Goal: Task Accomplishment & Management: Complete application form

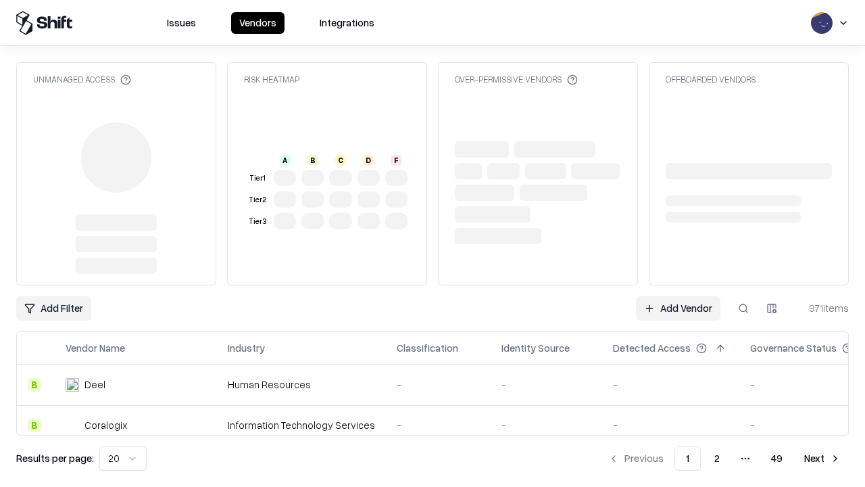
click at [678, 296] on link "Add Vendor" at bounding box center [678, 308] width 85 height 24
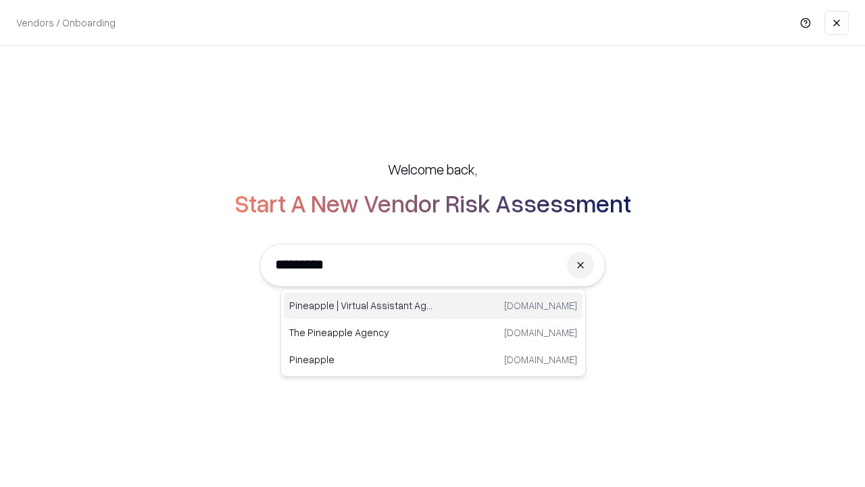
click at [433, 306] on div "Pineapple | Virtual Assistant Agency [DOMAIN_NAME]" at bounding box center [433, 305] width 299 height 27
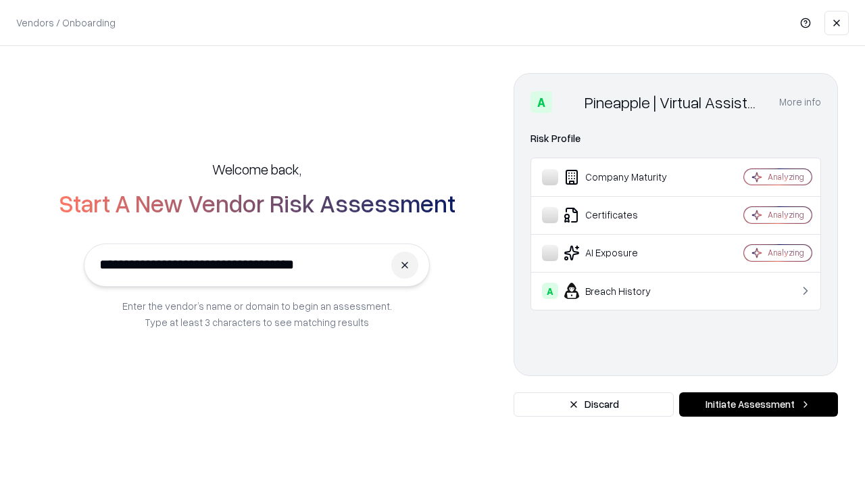
type input "**********"
click at [758, 404] on button "Initiate Assessment" at bounding box center [758, 404] width 159 height 24
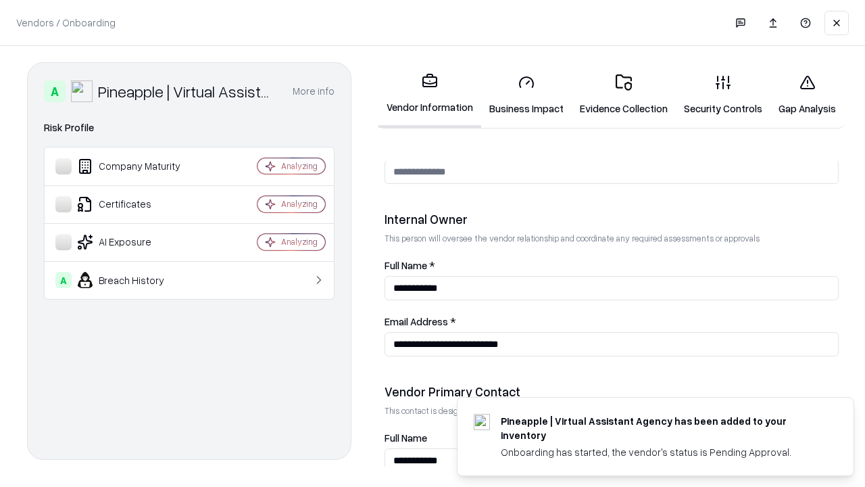
scroll to position [700, 0]
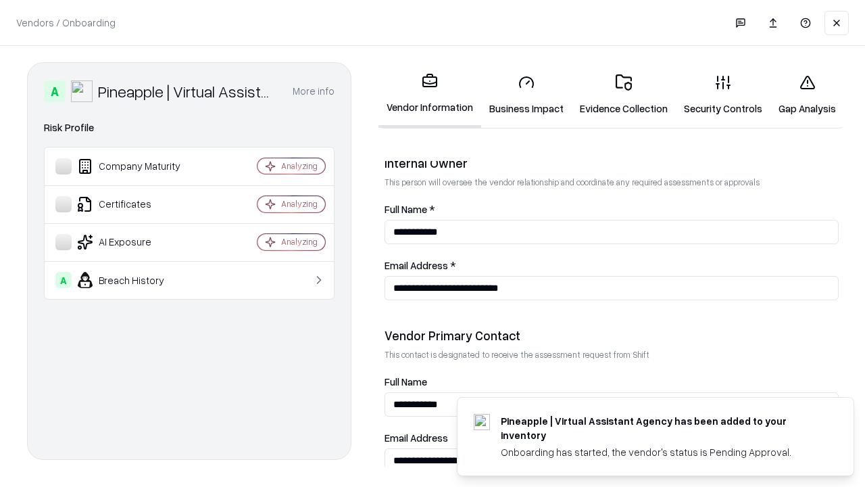
click at [527, 95] on link "Business Impact" at bounding box center [526, 95] width 91 height 63
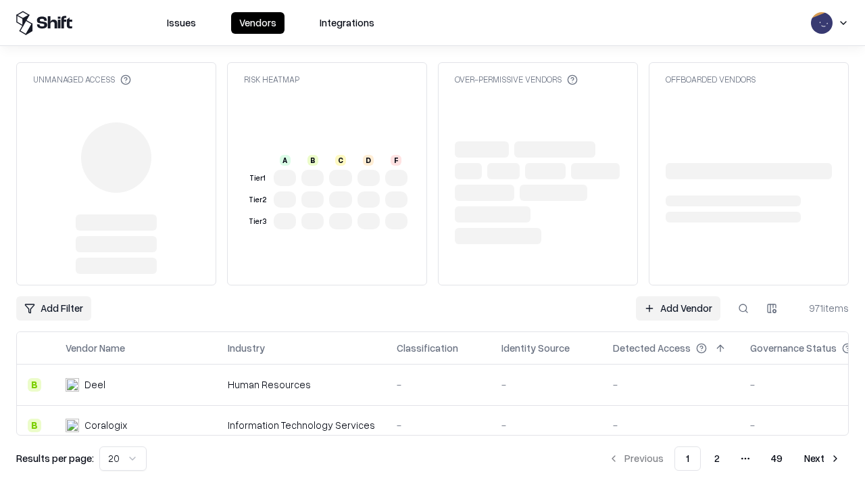
click at [678, 296] on link "Add Vendor" at bounding box center [678, 308] width 85 height 24
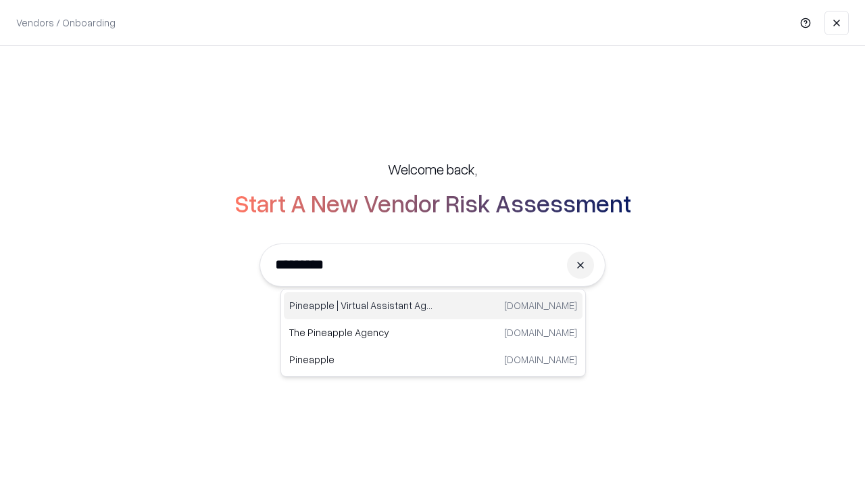
click at [433, 306] on div "Pineapple | Virtual Assistant Agency [DOMAIN_NAME]" at bounding box center [433, 305] width 299 height 27
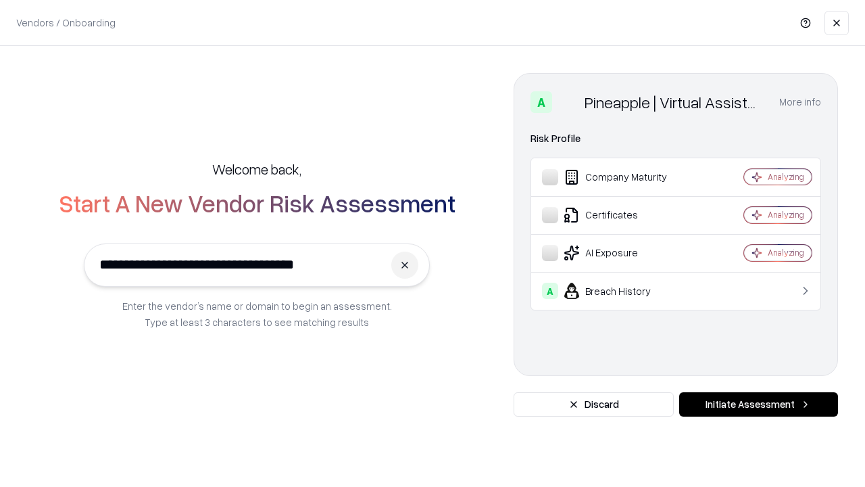
type input "**********"
click at [758, 404] on button "Initiate Assessment" at bounding box center [758, 404] width 159 height 24
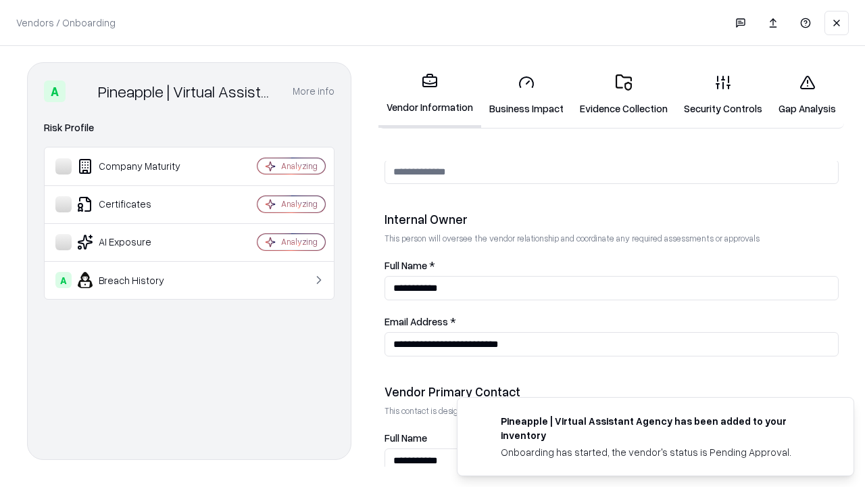
scroll to position [700, 0]
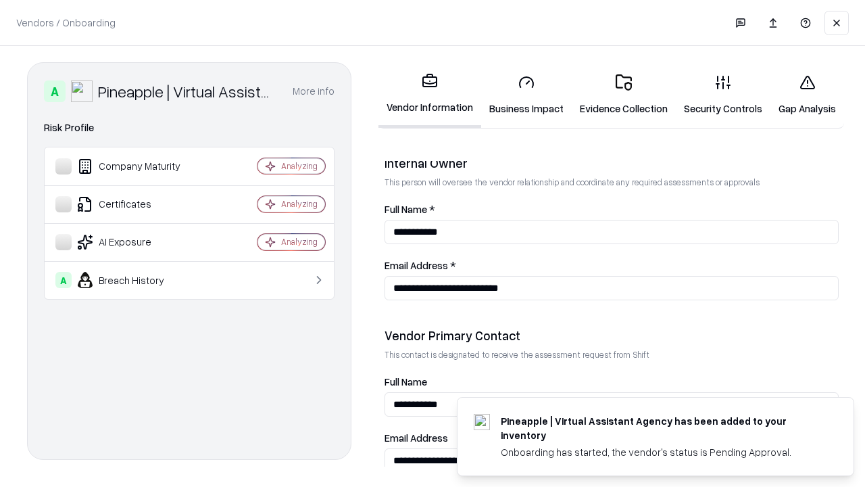
click at [807, 95] on link "Gap Analysis" at bounding box center [808, 95] width 74 height 63
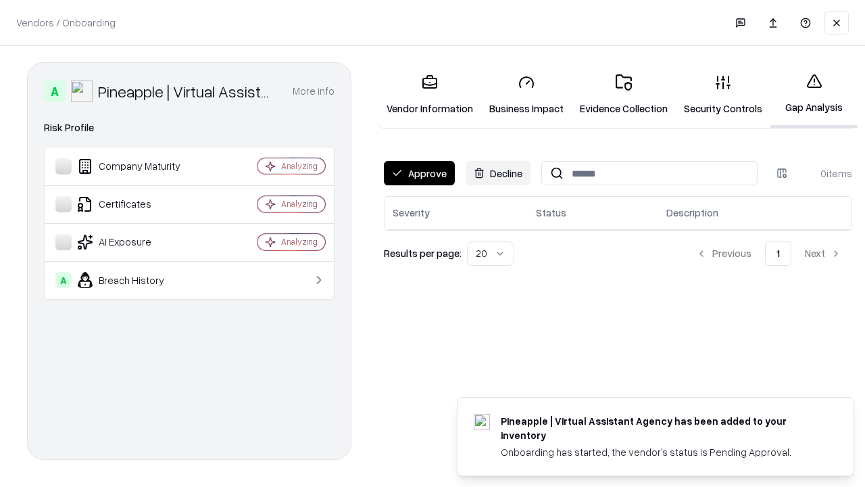
click at [419, 173] on button "Approve" at bounding box center [419, 173] width 71 height 24
